Goal: Task Accomplishment & Management: Manage account settings

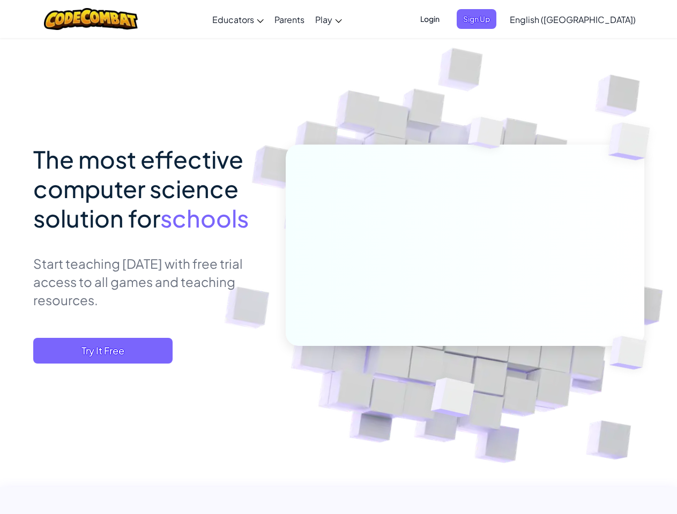
click at [446, 19] on span "Login" at bounding box center [430, 19] width 32 height 20
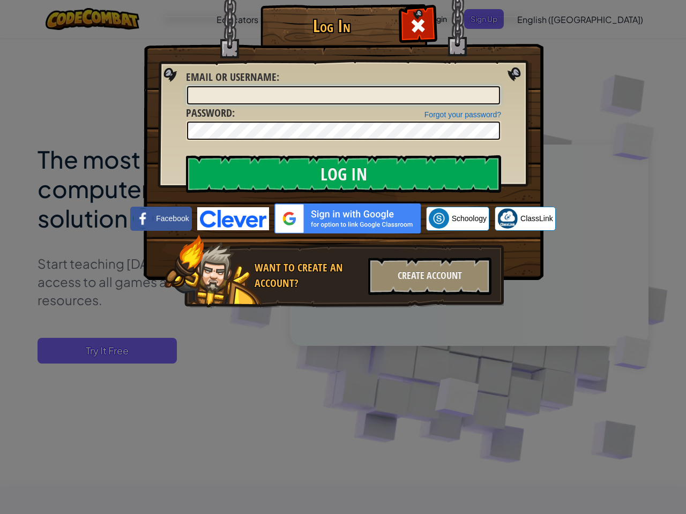
click at [494, 86] on input "Email or Username :" at bounding box center [343, 95] width 313 height 18
click at [542, 19] on div "Log In Unknown Error Email or Username : Forgot your password? Password : Log I…" at bounding box center [343, 257] width 686 height 514
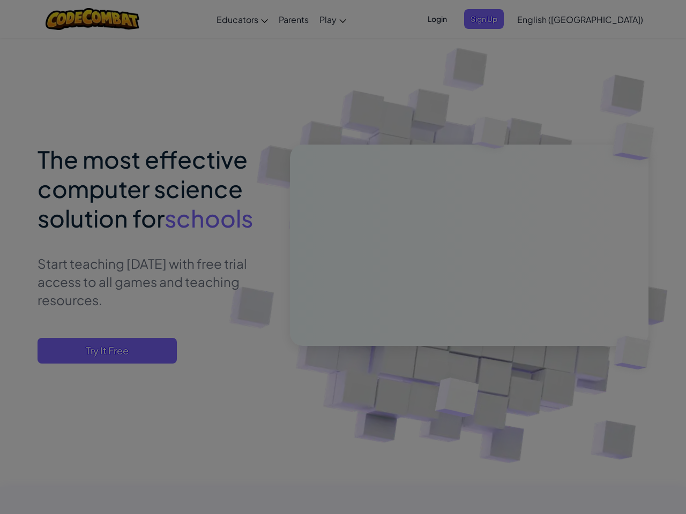
click at [542, 19] on div at bounding box center [343, 257] width 686 height 514
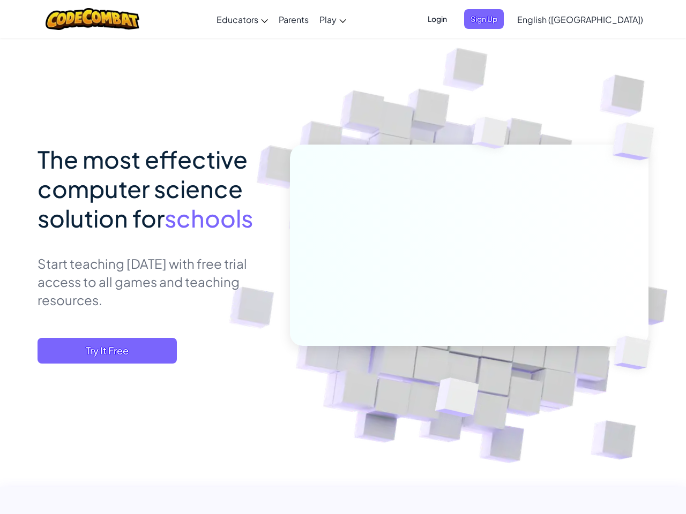
click at [599, 19] on span "English ([GEOGRAPHIC_DATA])" at bounding box center [580, 19] width 126 height 11
click at [103, 351] on span "Try It Free" at bounding box center [107, 351] width 139 height 26
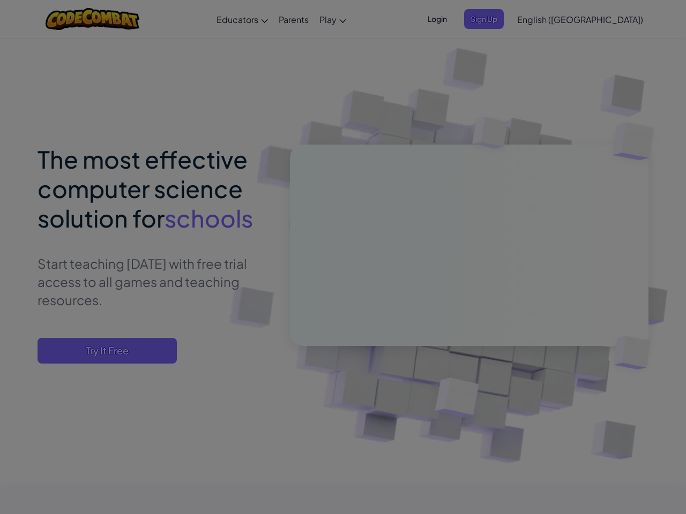
click at [103, 351] on div at bounding box center [343, 257] width 686 height 514
